Goal: Information Seeking & Learning: Find specific fact

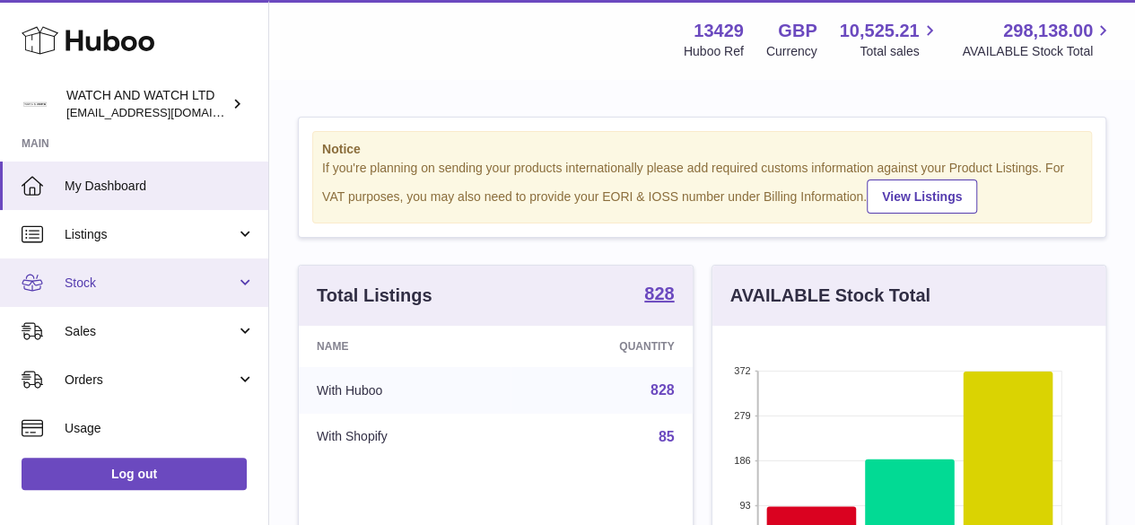
scroll to position [280, 393]
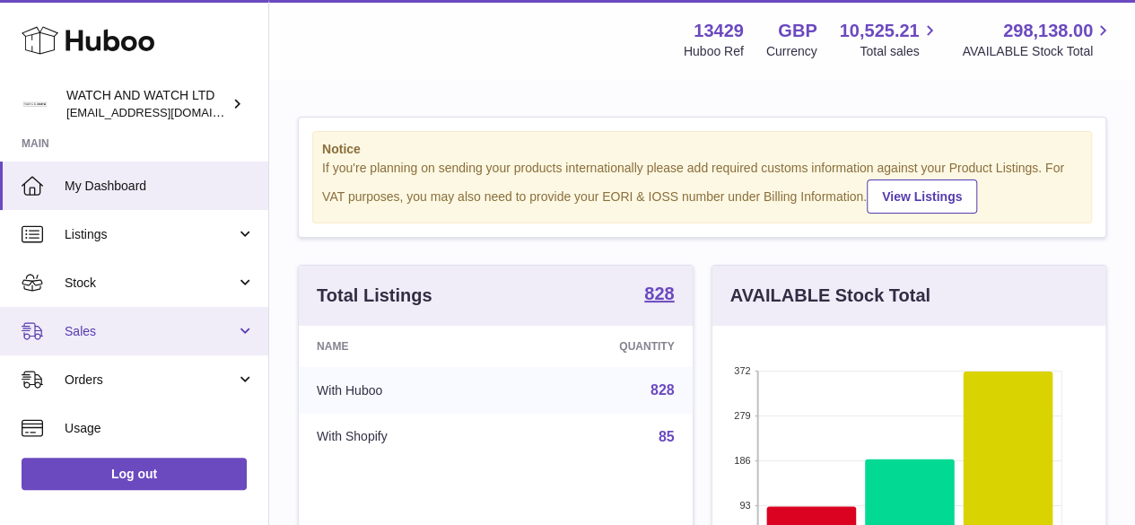
click at [110, 333] on span "Sales" at bounding box center [150, 331] width 171 height 17
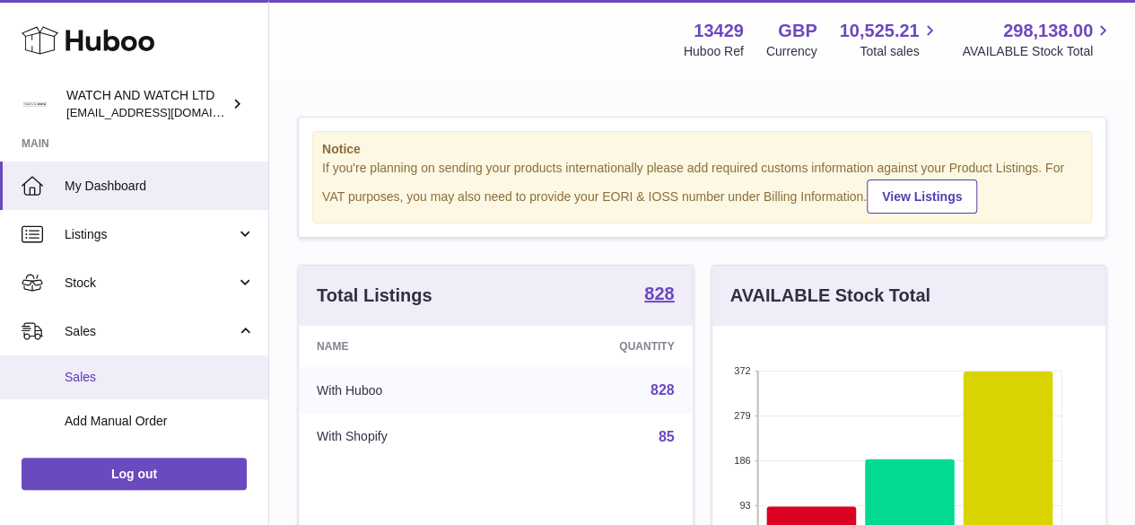
click at [101, 382] on span "Sales" at bounding box center [160, 377] width 190 height 17
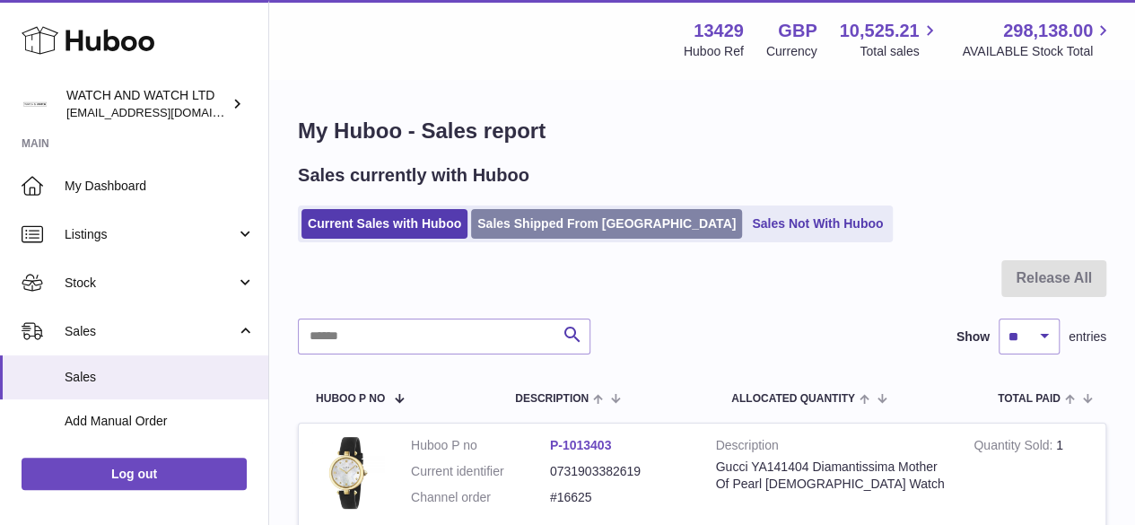
click at [559, 218] on link "Sales Shipped From [GEOGRAPHIC_DATA]" at bounding box center [606, 224] width 271 height 30
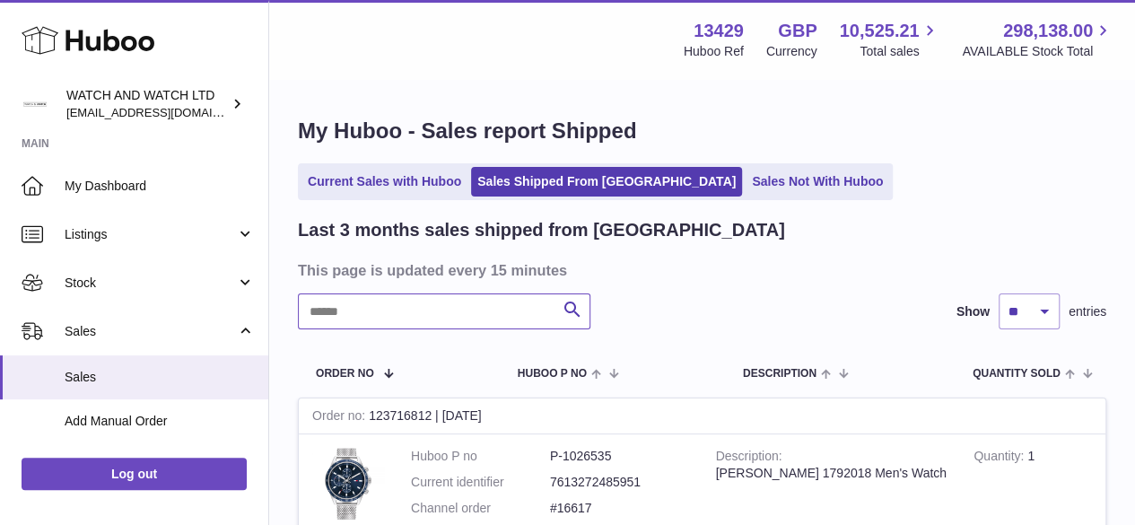
paste input "*********"
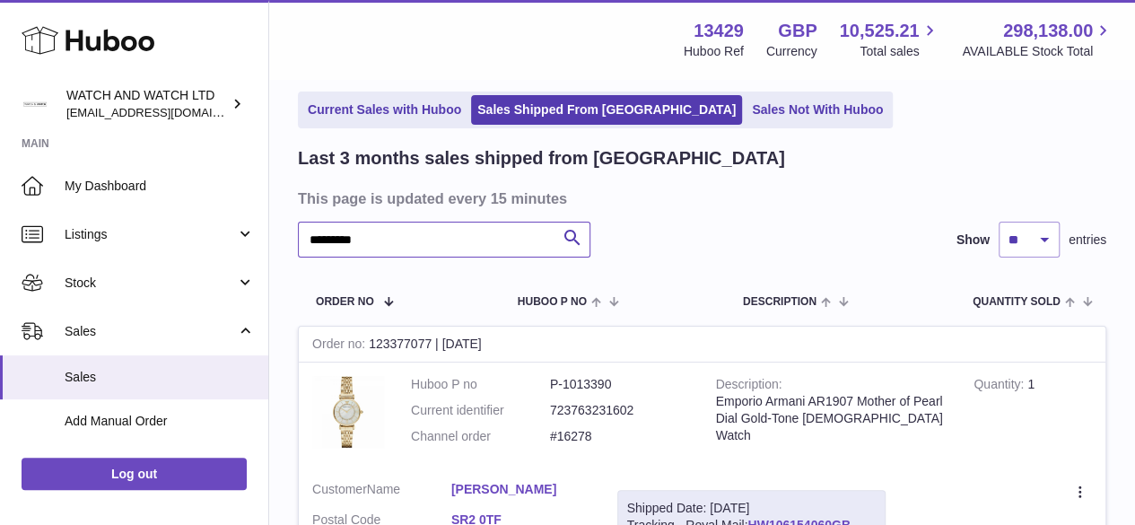
scroll to position [180, 0]
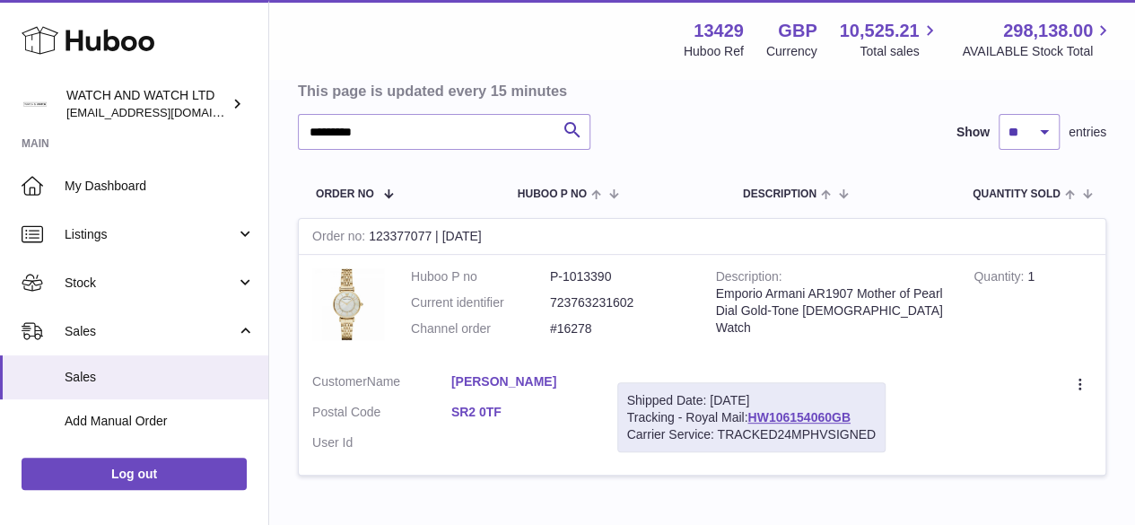
drag, startPoint x: 441, startPoint y: 376, endPoint x: 586, endPoint y: 381, distance: 145.5
click at [586, 381] on dl "Customer Name [PERSON_NAME] Postal Code SR2 0TF User Id" at bounding box center [451, 416] width 278 height 87
copy dl "[PERSON_NAME]"
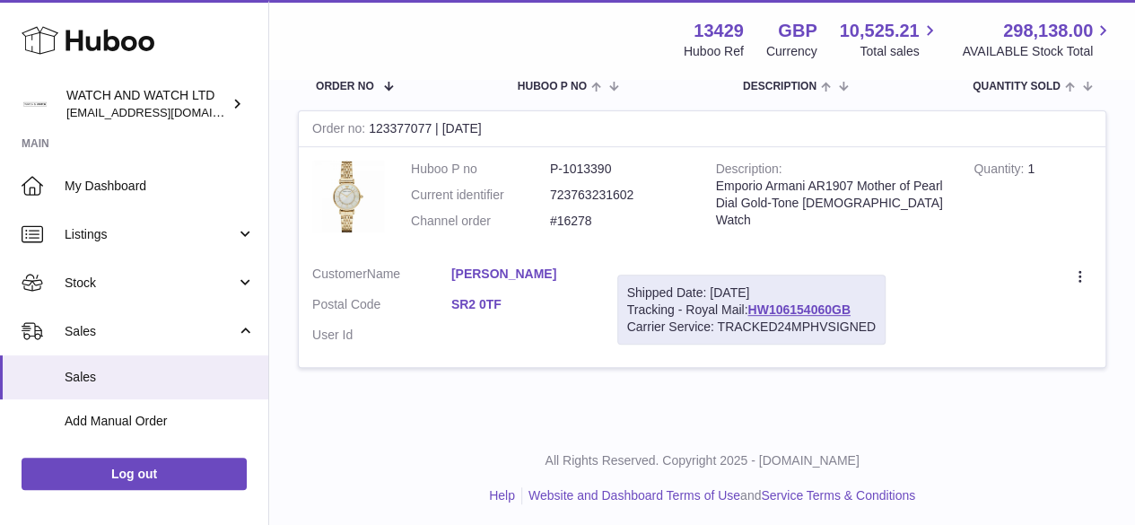
scroll to position [292, 0]
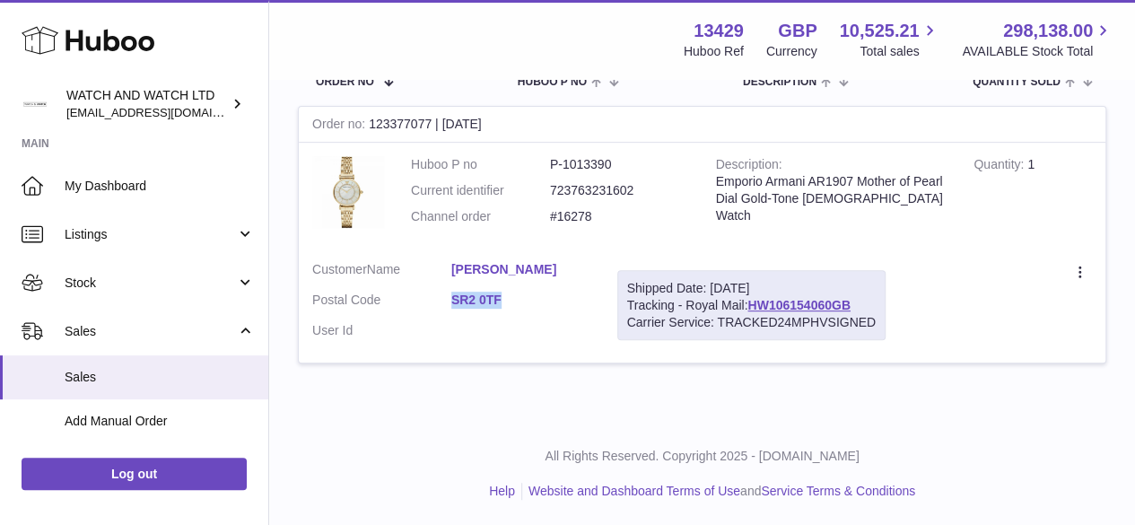
drag, startPoint x: 450, startPoint y: 299, endPoint x: 512, endPoint y: 301, distance: 62.0
click at [512, 301] on dl "Customer Name [PERSON_NAME] Postal Code SR2 0TF User Id" at bounding box center [451, 304] width 278 height 87
copy dl "SR2 0TF"
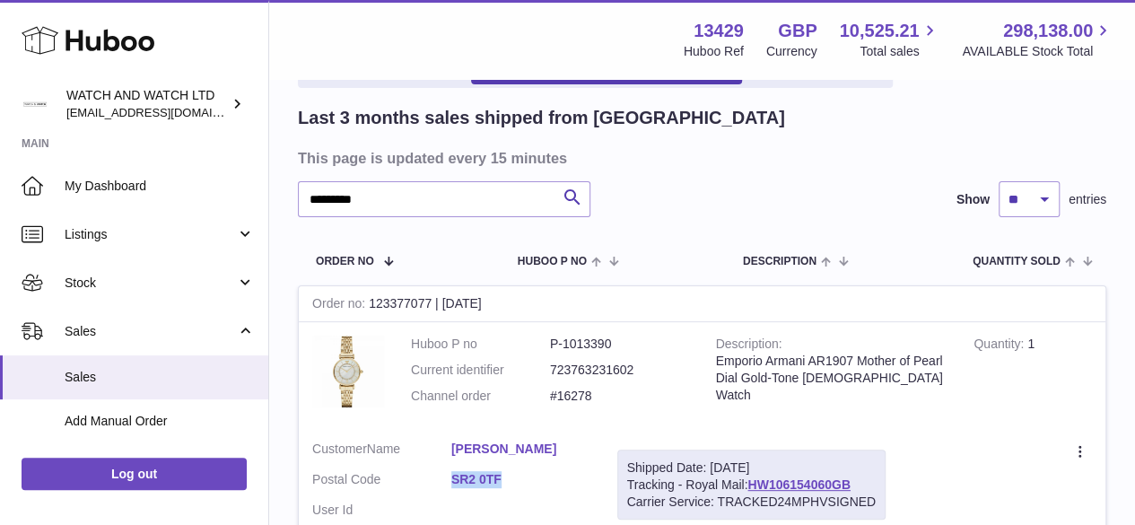
scroll to position [202, 0]
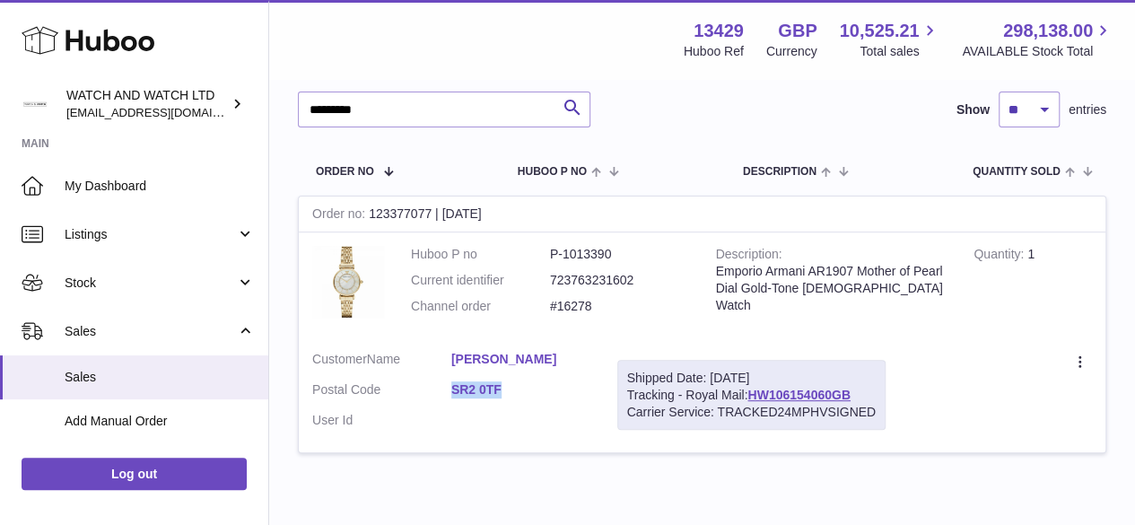
click at [525, 394] on link "SR2 0TF" at bounding box center [520, 389] width 139 height 17
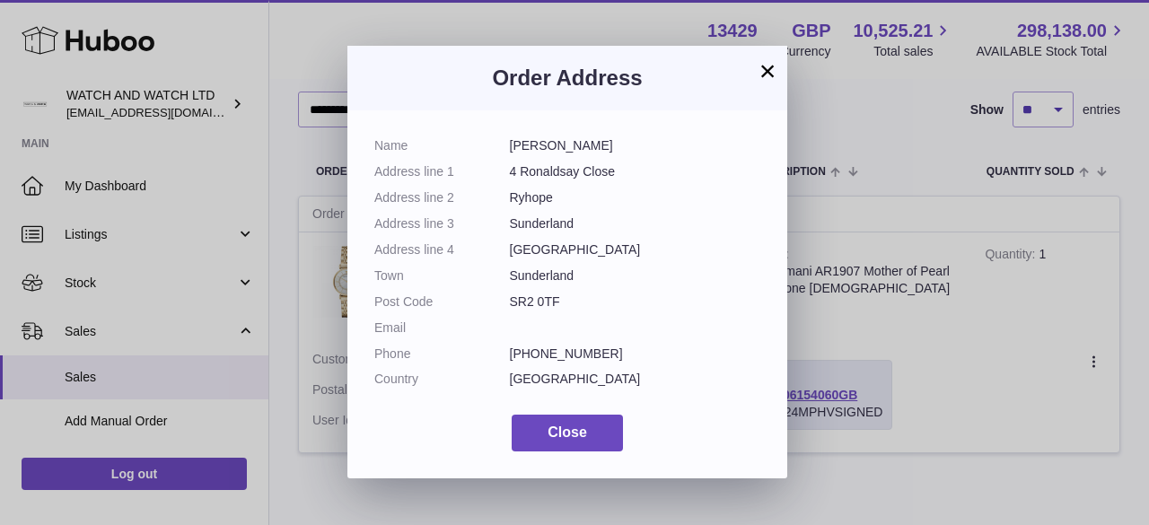
click at [762, 70] on button "×" at bounding box center [768, 71] width 22 height 22
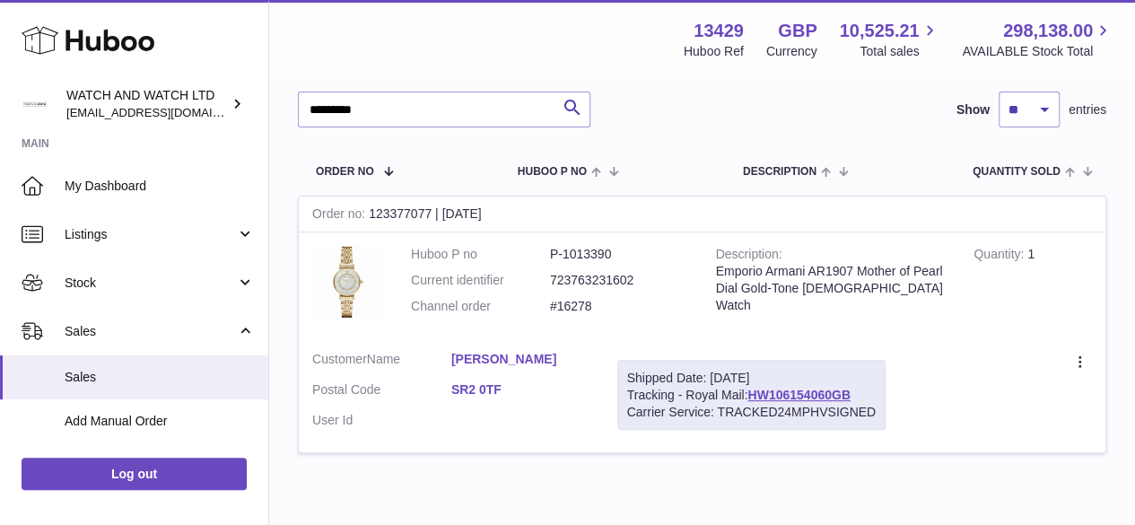
click at [465, 443] on td "Customer Name [PERSON_NAME] Postal Code SR2 0TF User Id" at bounding box center [451, 395] width 305 height 116
drag, startPoint x: 442, startPoint y: 356, endPoint x: 566, endPoint y: 355, distance: 124.8
click at [566, 355] on dl "Customer Name [PERSON_NAME] Postal Code SR2 0TF User Id" at bounding box center [451, 394] width 278 height 87
copy dl "[PERSON_NAME]"
click at [385, 106] on input "*********" at bounding box center [444, 110] width 293 height 36
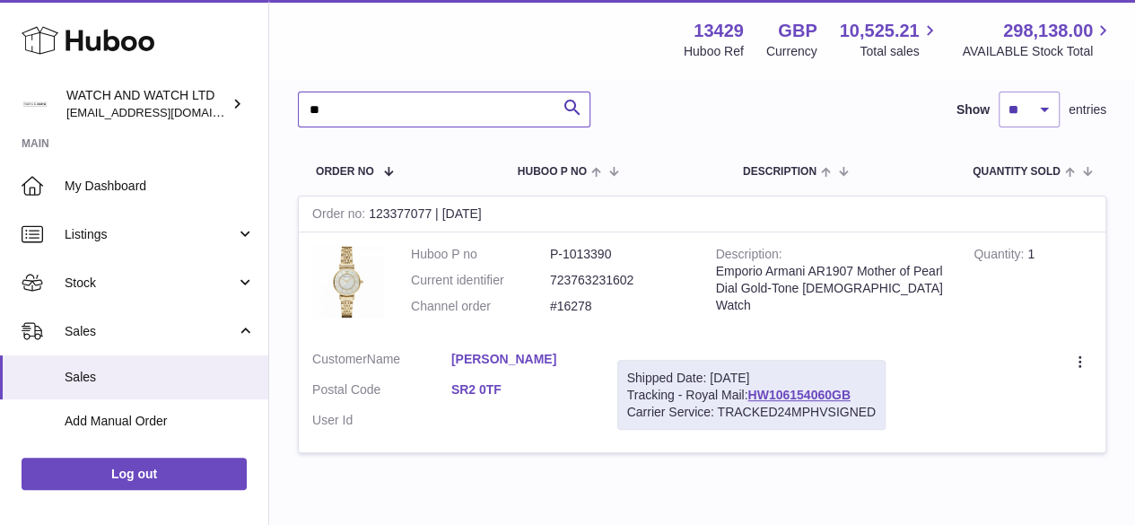
type input "*"
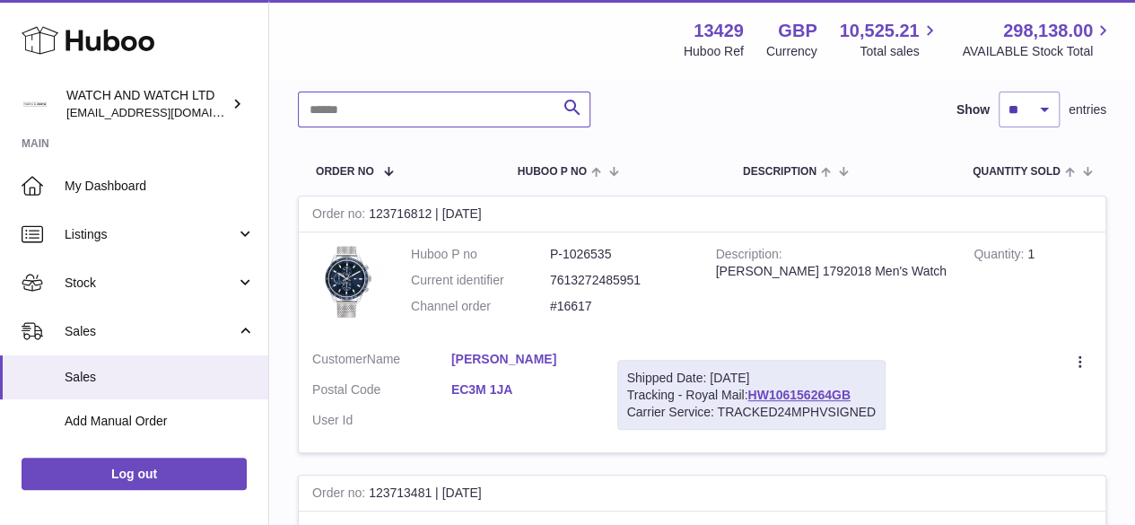
click at [323, 106] on input "text" at bounding box center [444, 110] width 293 height 36
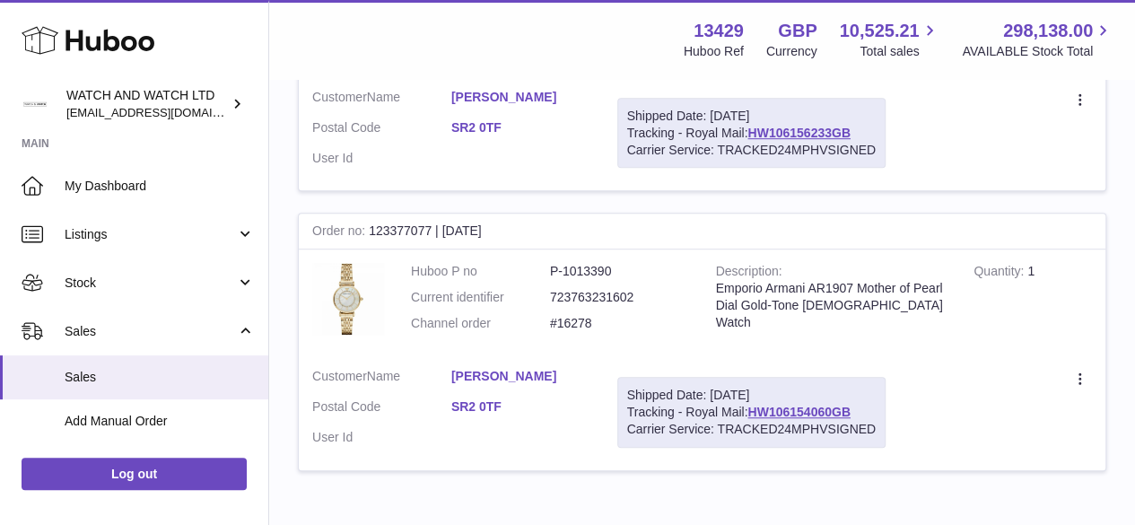
scroll to position [481, 0]
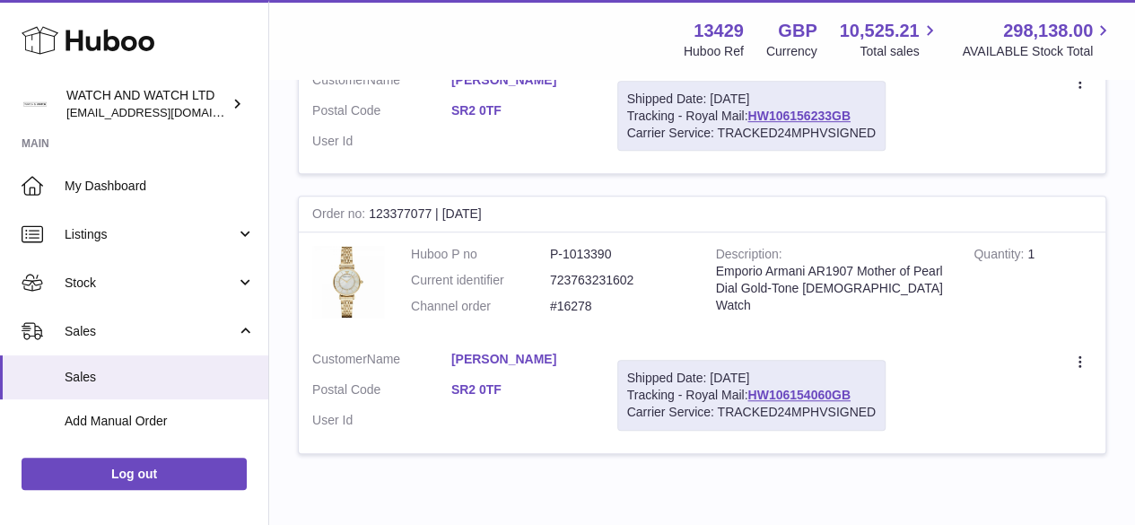
type input "**********"
drag, startPoint x: 549, startPoint y: 303, endPoint x: 592, endPoint y: 302, distance: 42.2
click at [592, 302] on dd "#16278" at bounding box center [619, 306] width 139 height 17
copy dd "#16278"
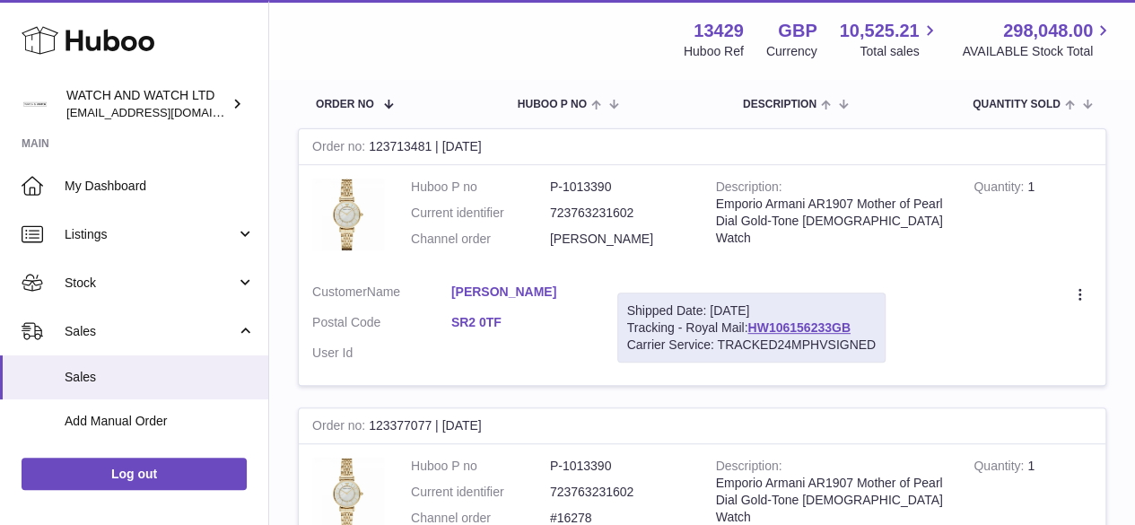
scroll to position [449, 0]
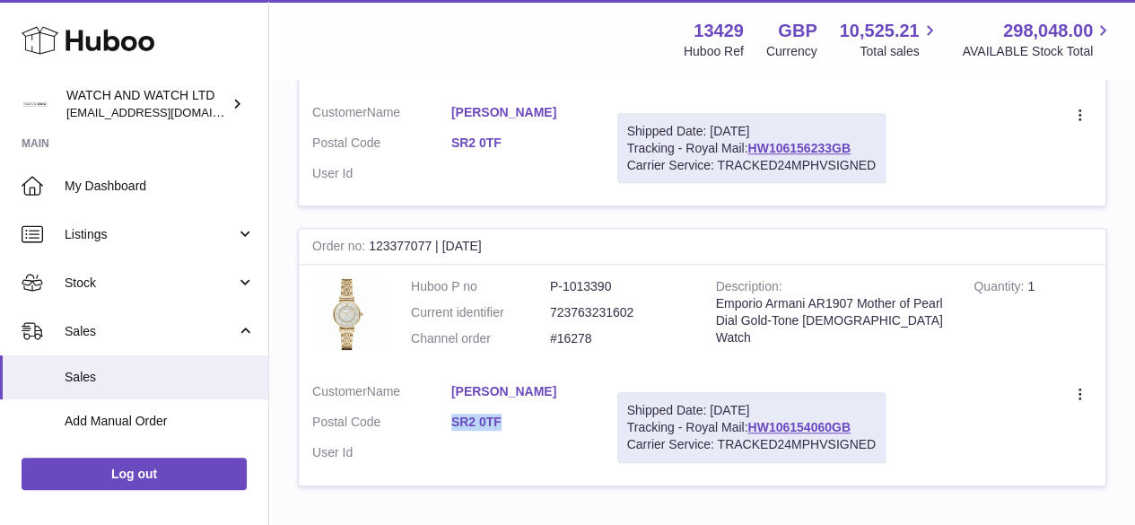
drag, startPoint x: 443, startPoint y: 416, endPoint x: 521, endPoint y: 419, distance: 77.3
click at [521, 419] on dl "Customer Name [PERSON_NAME] Postal Code SR2 0TF User Id" at bounding box center [451, 426] width 278 height 87
copy dl "SR2 0TF"
drag, startPoint x: 445, startPoint y: 386, endPoint x: 578, endPoint y: 385, distance: 132.8
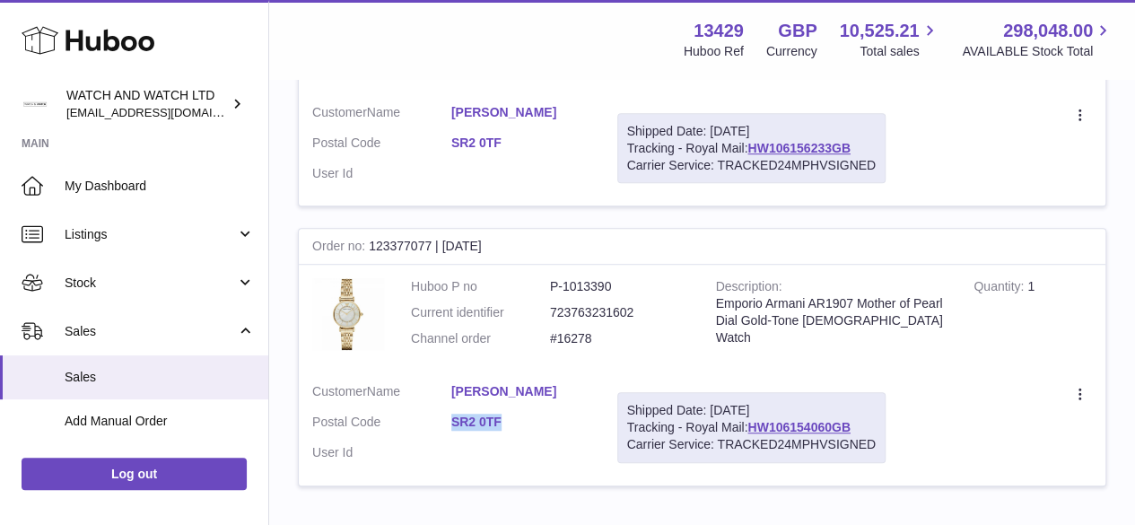
click at [578, 385] on dl "Customer Name [PERSON_NAME] Postal Code SR2 0TF User Id" at bounding box center [451, 426] width 278 height 87
copy dl "[PERSON_NAME]"
drag, startPoint x: 551, startPoint y: 337, endPoint x: 637, endPoint y: 337, distance: 86.2
click at [637, 337] on dd "#16278" at bounding box center [619, 338] width 139 height 17
copy dd "#16278"
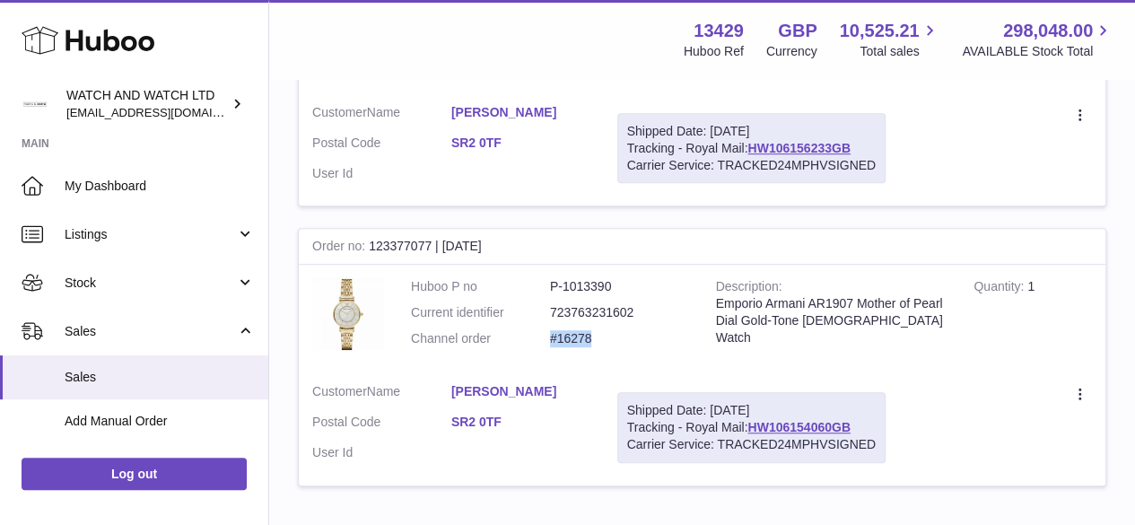
click at [654, 344] on dd "#16278" at bounding box center [619, 338] width 139 height 17
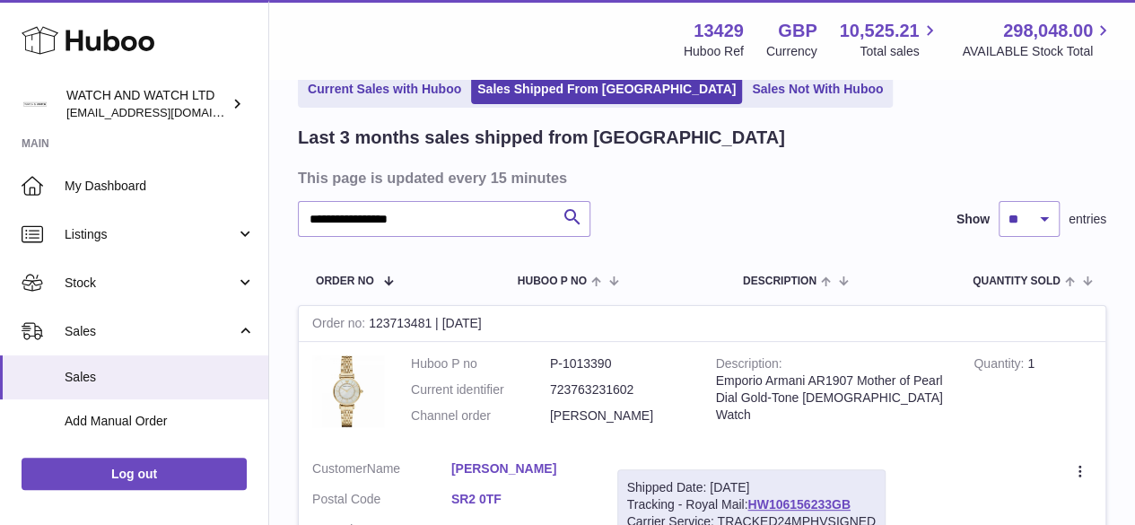
scroll to position [180, 0]
